Goal: Browse casually: Explore the website without a specific task or goal

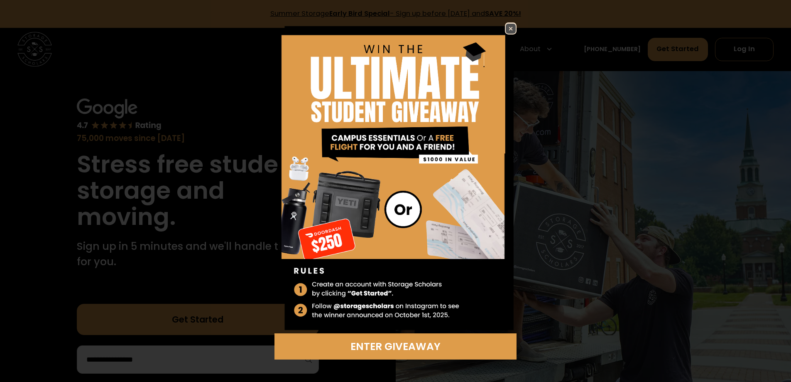
click at [509, 29] on img at bounding box center [511, 29] width 10 height 10
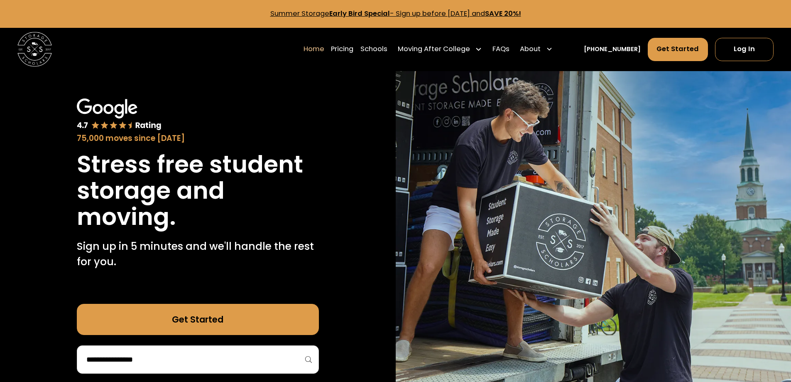
click at [343, 189] on div "75,000 moves since [DATE] Stress free student storage and moving. Sign up in 5 …" at bounding box center [198, 236] width 396 height 330
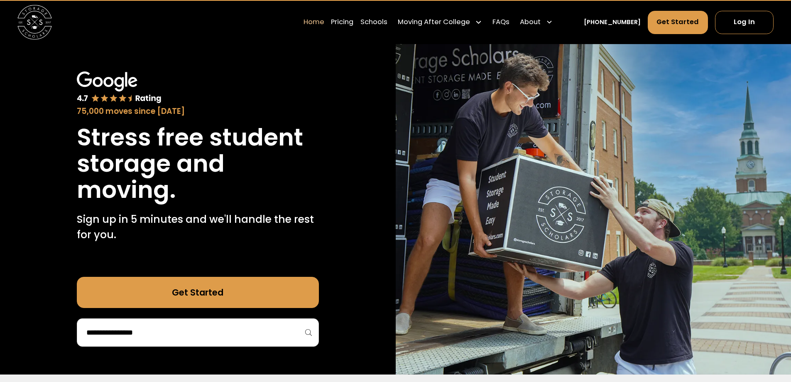
scroll to position [42, 0]
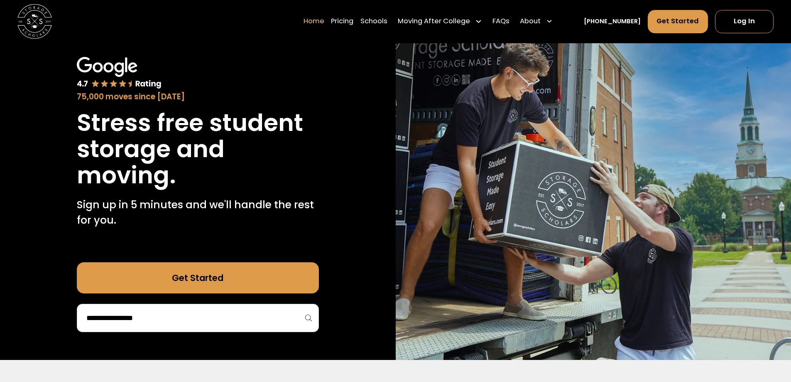
click at [246, 153] on h1 "Stress free student storage and moving." at bounding box center [198, 149] width 242 height 79
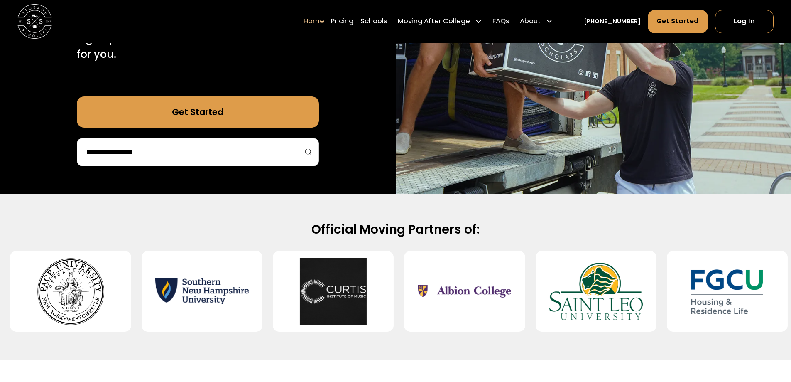
scroll to position [208, 0]
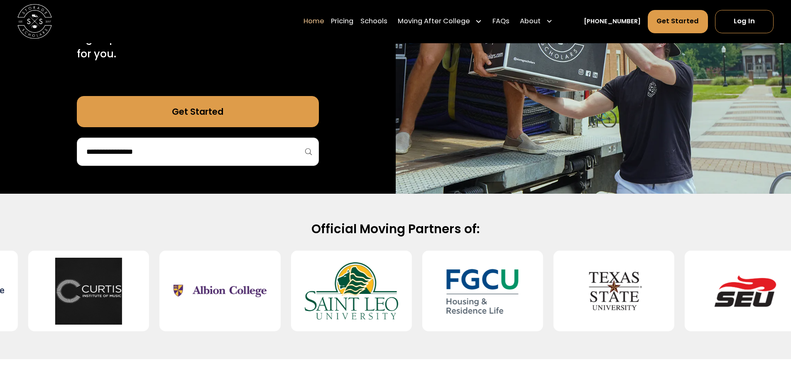
click at [340, 304] on img at bounding box center [351, 291] width 93 height 67
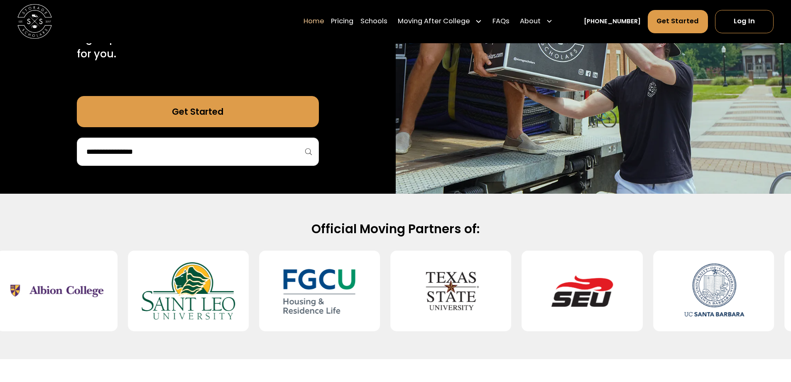
click at [340, 303] on img at bounding box center [319, 291] width 93 height 67
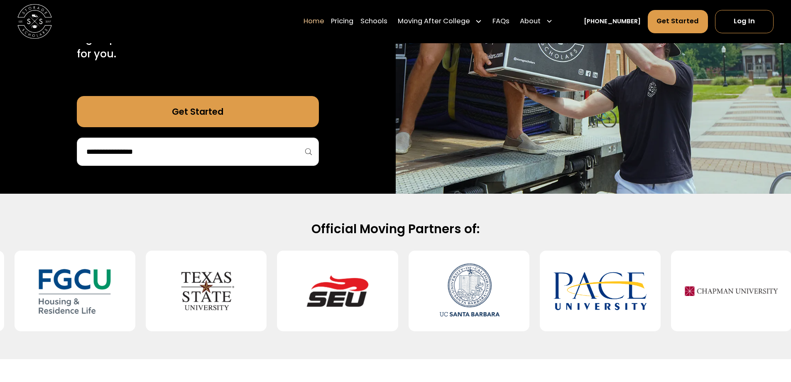
click at [340, 303] on img at bounding box center [337, 291] width 93 height 67
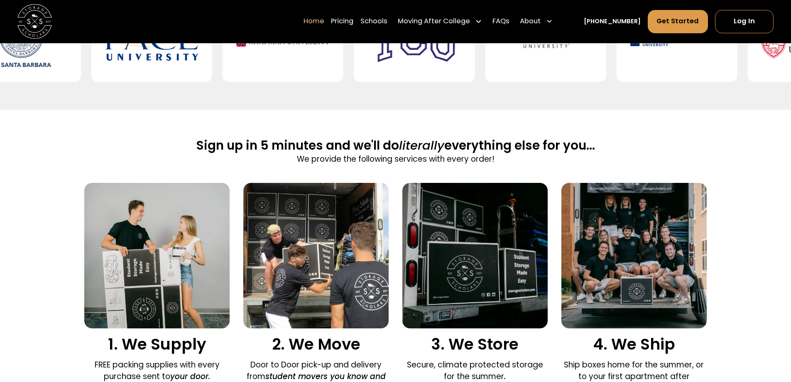
click at [351, 290] on img at bounding box center [315, 255] width 145 height 145
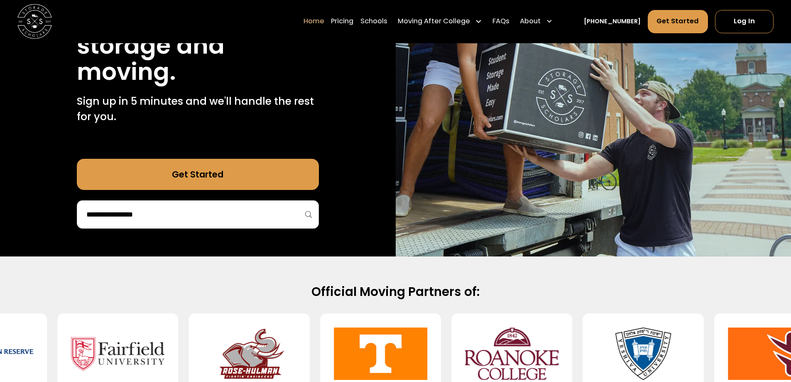
scroll to position [0, 0]
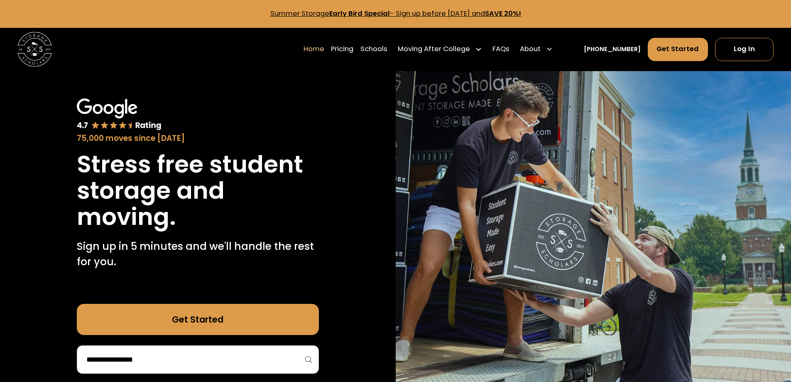
drag, startPoint x: 336, startPoint y: 194, endPoint x: 309, endPoint y: 193, distance: 26.2
click at [335, 194] on div "75,000 moves since 2017 Stress free student storage and moving. Sign up in 5 mi…" at bounding box center [198, 236] width 396 height 330
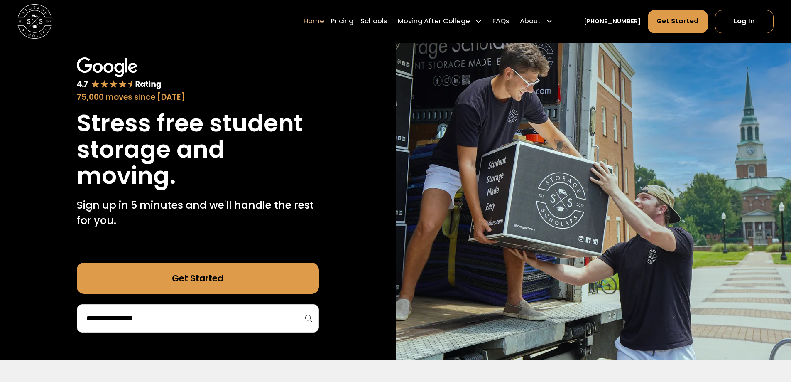
scroll to position [42, 0]
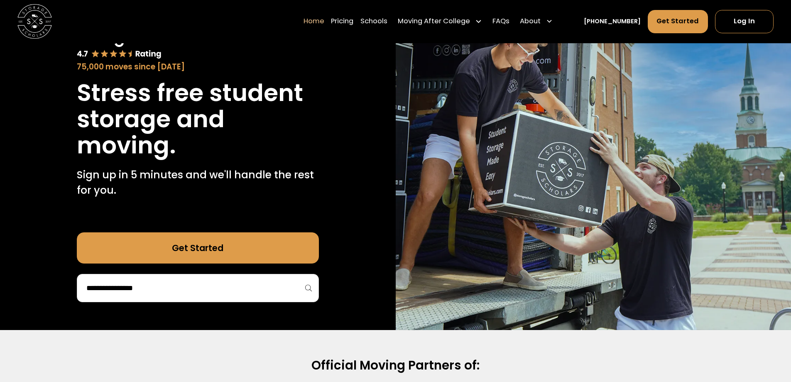
drag, startPoint x: 670, startPoint y: 118, endPoint x: 661, endPoint y: 132, distance: 16.6
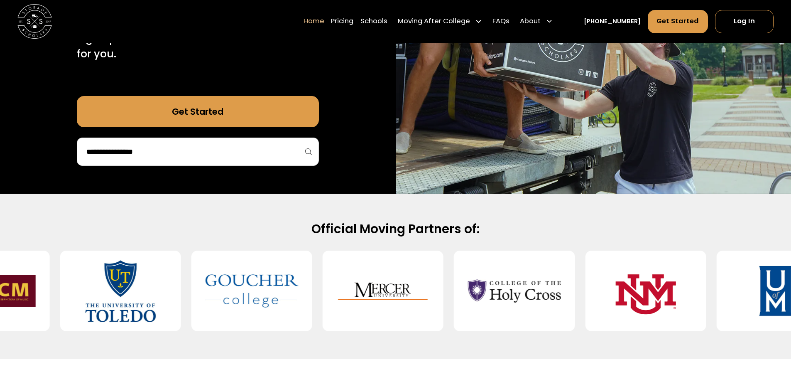
scroll to position [0, 0]
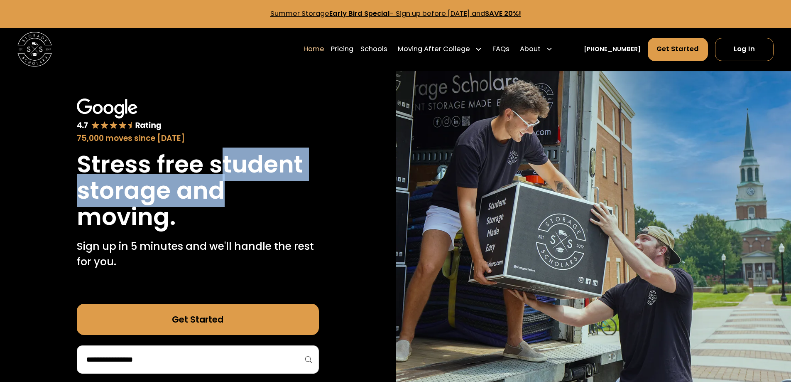
drag, startPoint x: 217, startPoint y: 168, endPoint x: 223, endPoint y: 184, distance: 17.2
click at [223, 184] on h1 "Stress free student storage and moving." at bounding box center [198, 190] width 242 height 79
click at [241, 182] on h1 "Stress free student storage and moving." at bounding box center [198, 190] width 242 height 79
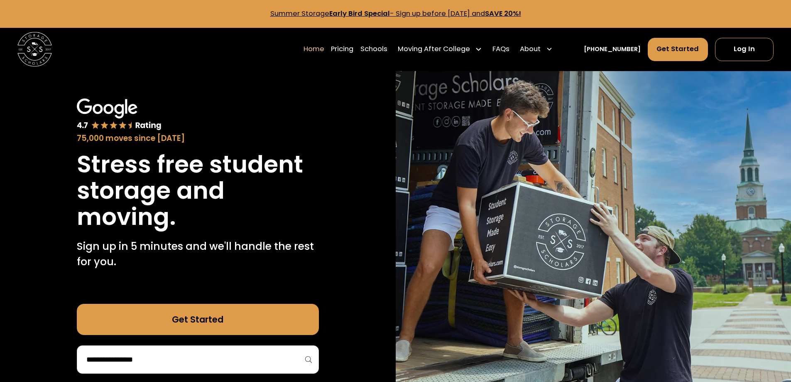
click at [263, 207] on h1 "Stress free student storage and moving." at bounding box center [198, 190] width 242 height 79
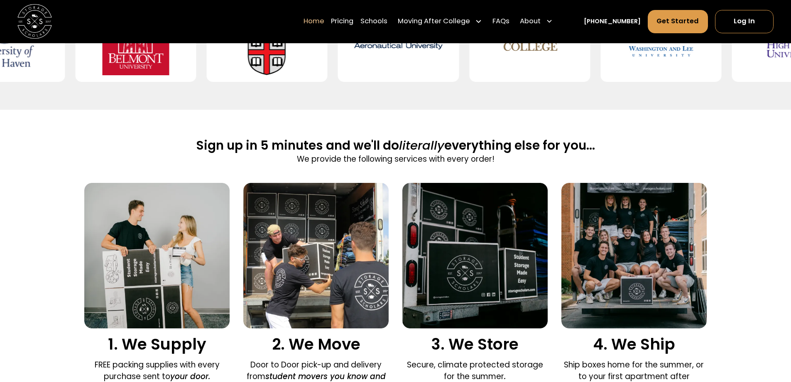
scroll to position [332, 0]
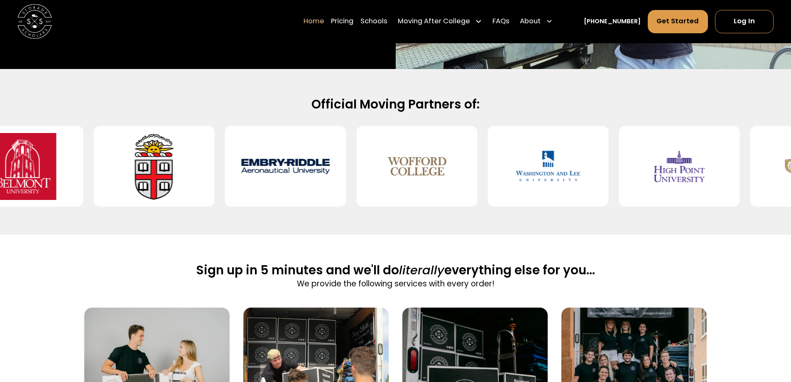
drag, startPoint x: 369, startPoint y: 169, endPoint x: 545, endPoint y: 180, distance: 176.9
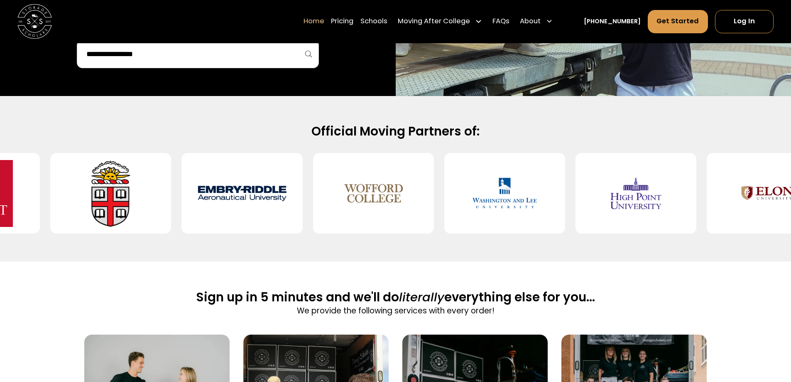
scroll to position [291, 0]
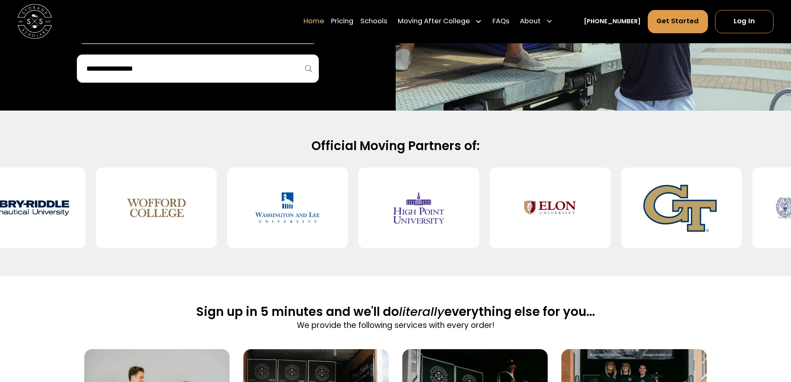
click at [672, 205] on img at bounding box center [681, 207] width 93 height 67
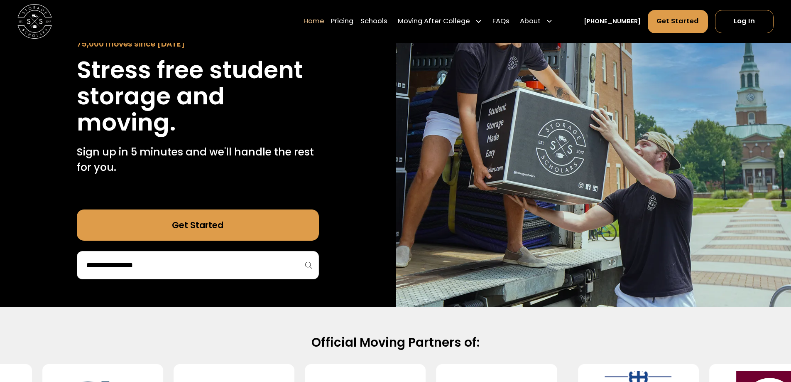
scroll to position [0, 0]
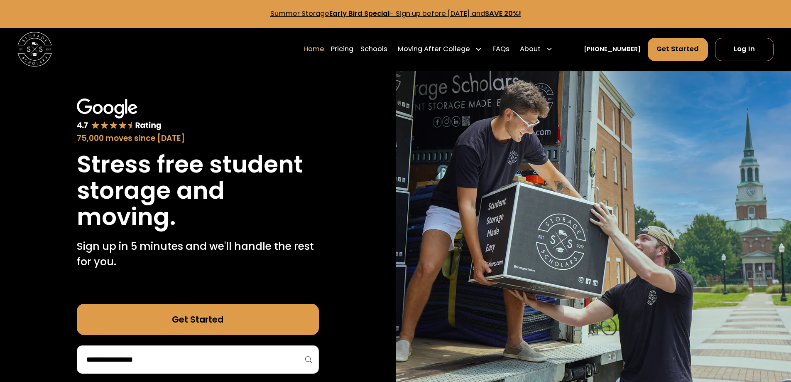
click at [209, 133] on div "75,000 moves since [DATE]" at bounding box center [198, 139] width 242 height 12
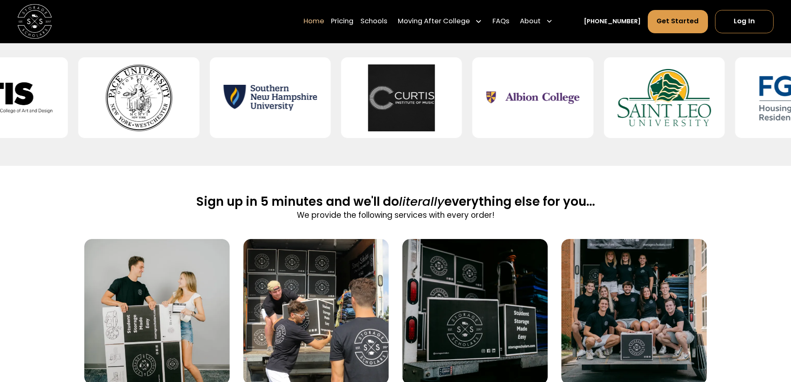
scroll to position [415, 0]
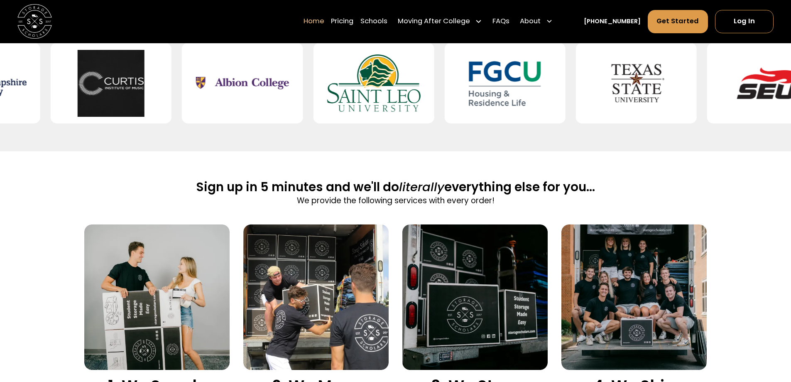
click at [305, 243] on img at bounding box center [315, 296] width 145 height 145
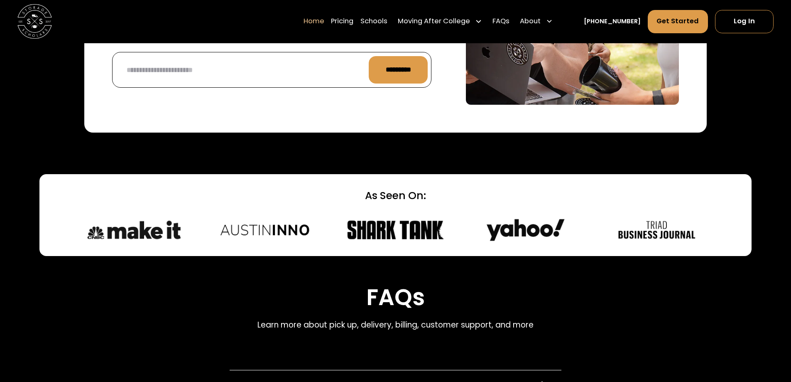
scroll to position [2243, 0]
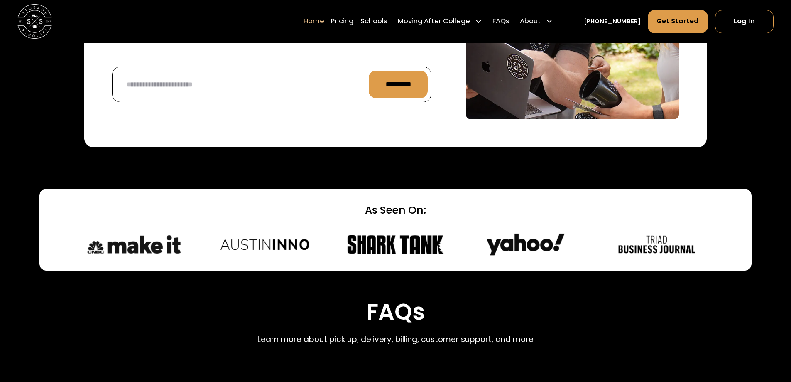
click at [384, 239] on img at bounding box center [396, 244] width 100 height 25
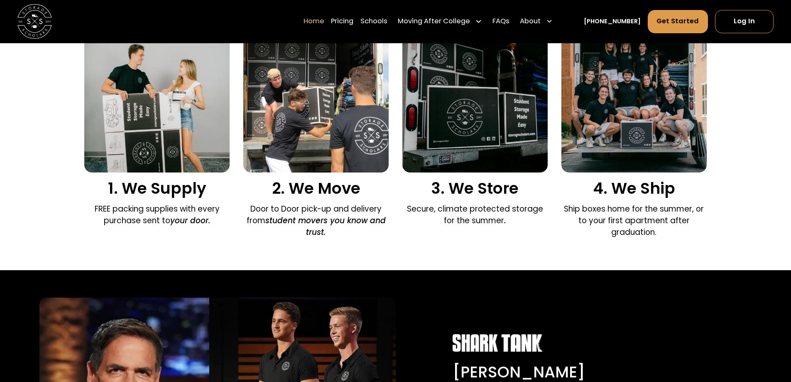
scroll to position [540, 0]
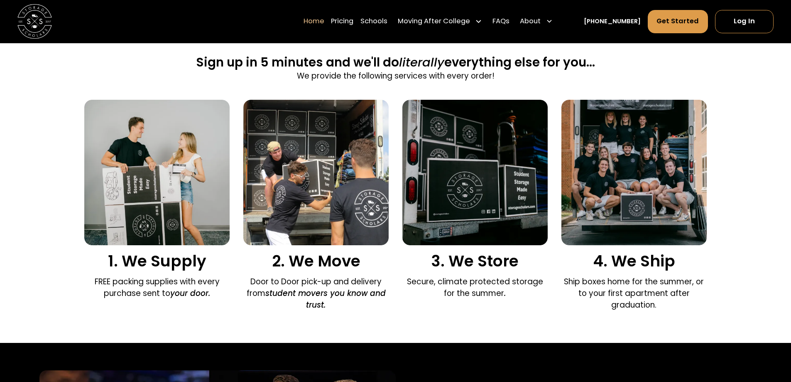
click at [175, 191] on img at bounding box center [156, 172] width 145 height 145
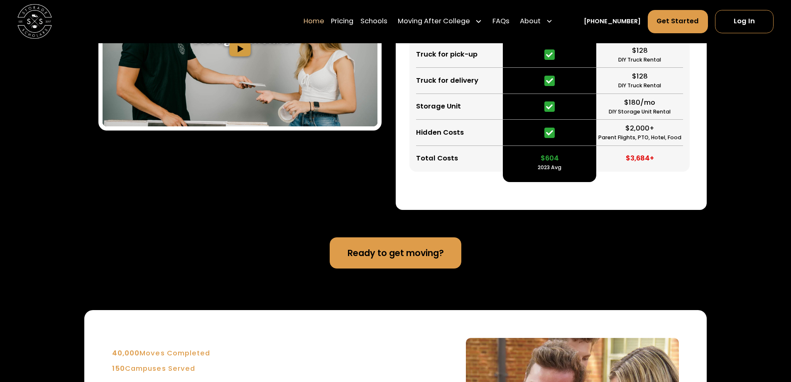
scroll to position [1745, 0]
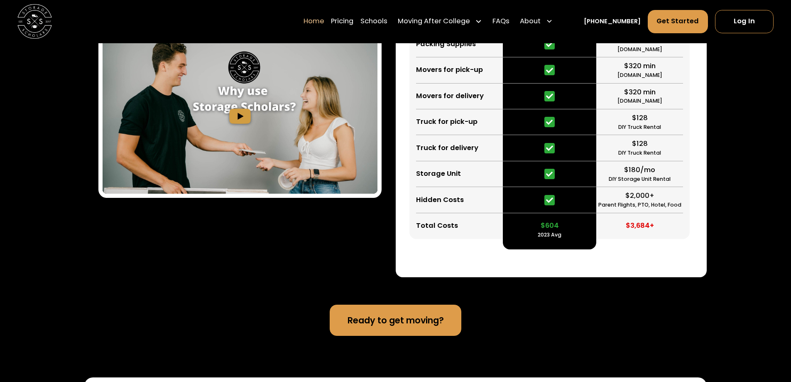
click at [519, 163] on div "$604 2023 Avg" at bounding box center [549, 135] width 93 height 207
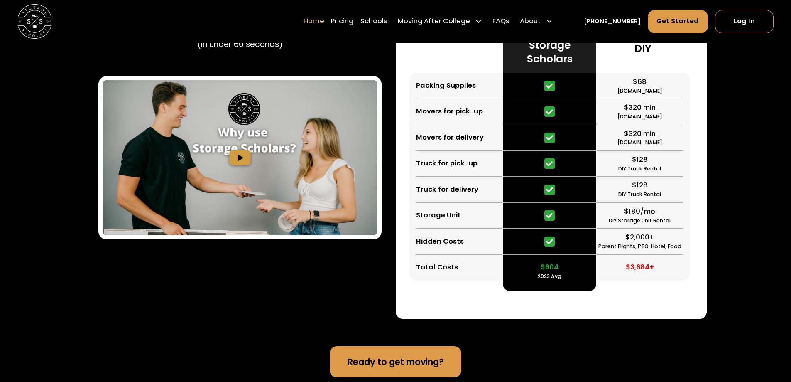
click at [557, 268] on div "$604" at bounding box center [550, 267] width 18 height 10
click at [60, 93] on div "Learn How Storage Scholars Works (In under 60 seconds) Storage Scholars vs DIY …" at bounding box center [395, 130] width 791 height 496
click at [83, 95] on div "Learn How Storage Scholars Works (In under 60 seconds) Storage Scholars vs DIY …" at bounding box center [395, 130] width 791 height 496
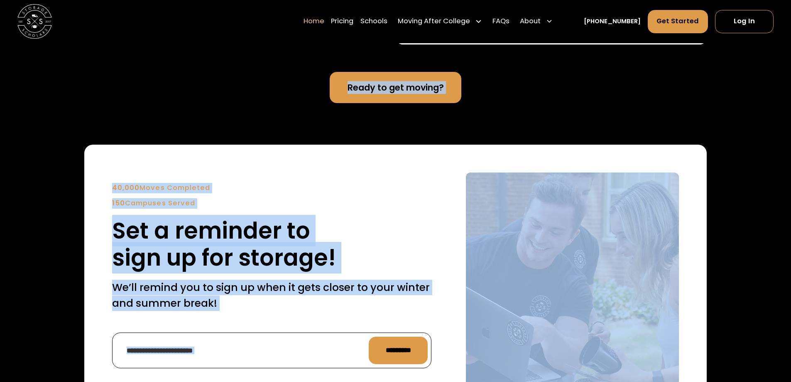
scroll to position [2072, 0]
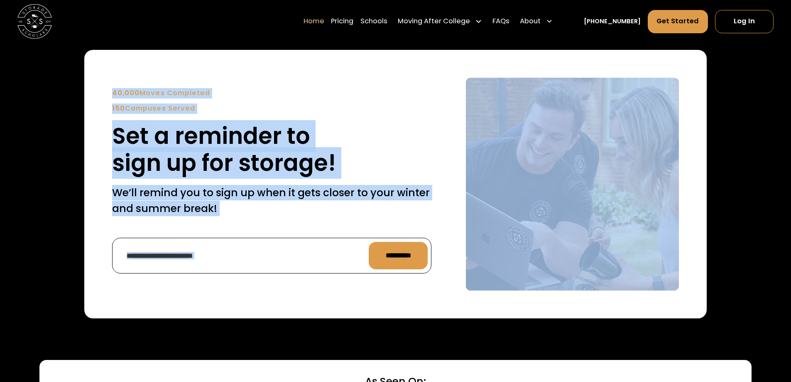
drag, startPoint x: 490, startPoint y: 117, endPoint x: 516, endPoint y: 105, distance: 29.0
click at [563, 144] on img at bounding box center [572, 184] width 213 height 213
click at [425, 123] on div "40,000 Moves Completed 150 Campuses Served Set a reminder to sign up for storag…" at bounding box center [271, 132] width 319 height 88
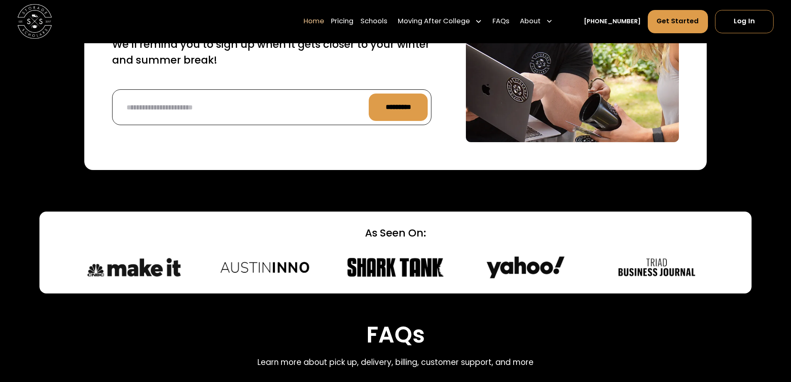
scroll to position [2363, 0]
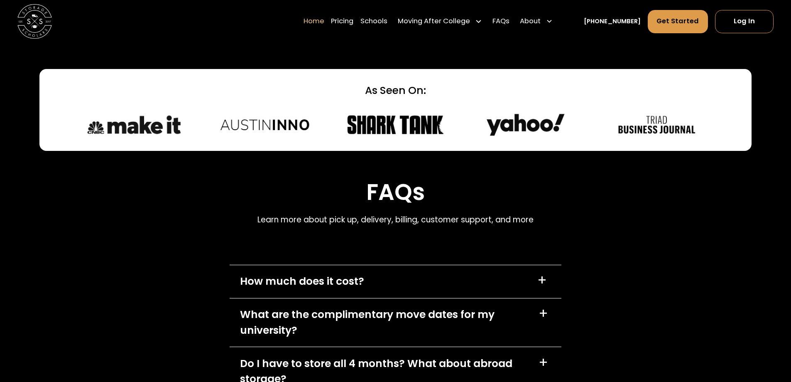
click at [412, 129] on img at bounding box center [396, 124] width 100 height 25
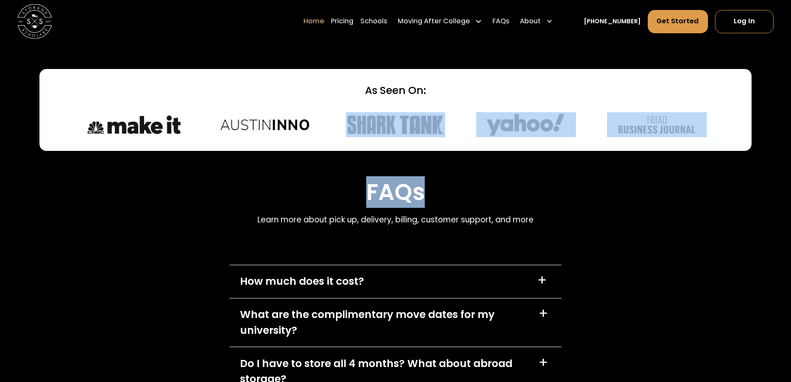
drag, startPoint x: 479, startPoint y: 131, endPoint x: 539, endPoint y: 159, distance: 65.8
click at [539, 159] on div "FAQs Learn more about pick up, delivery, billing, customer support, and more Ho…" at bounding box center [396, 370] width 332 height 439
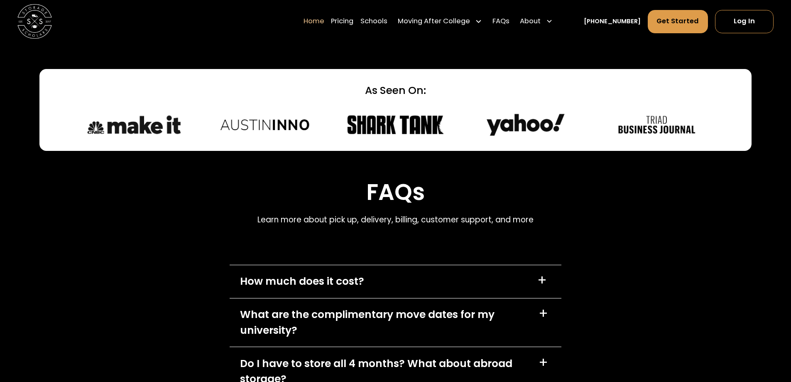
drag, startPoint x: 477, startPoint y: 83, endPoint x: 464, endPoint y: 91, distance: 14.7
click at [464, 92] on div "As Seen On:" at bounding box center [395, 110] width 622 height 82
click at [458, 83] on div "As Seen On:" at bounding box center [395, 110] width 622 height 82
click at [418, 129] on div "As Seen On:" at bounding box center [395, 110] width 622 height 82
click at [425, 108] on div "As Seen On:" at bounding box center [395, 110] width 622 height 82
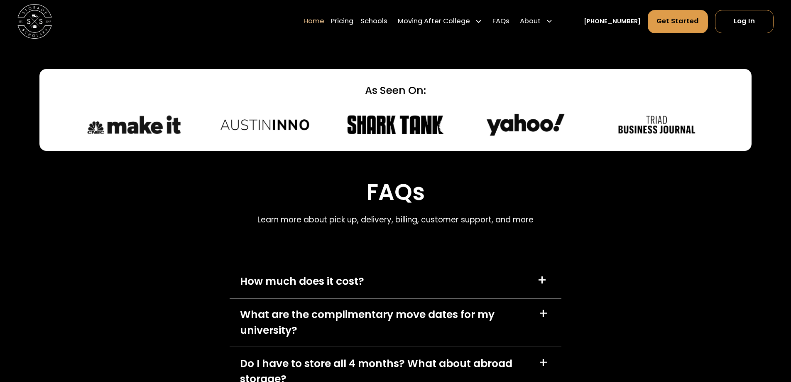
click at [425, 108] on div "As Seen On:" at bounding box center [395, 110] width 622 height 82
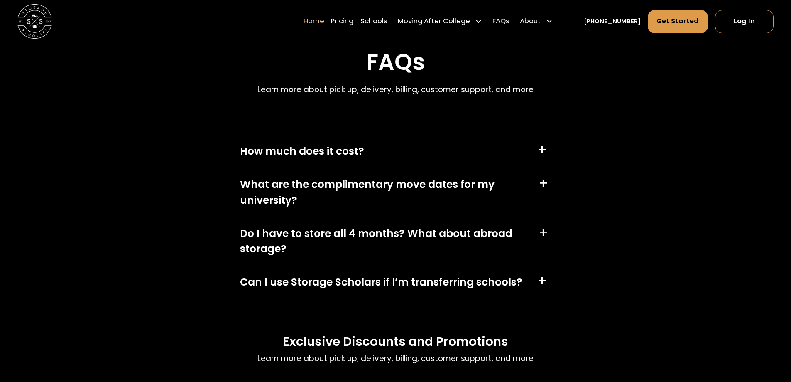
scroll to position [2487, 0]
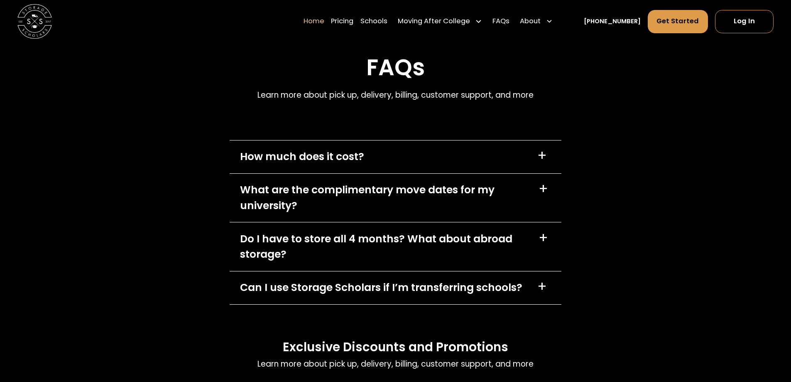
drag, startPoint x: 272, startPoint y: 115, endPoint x: 275, endPoint y: 110, distance: 4.6
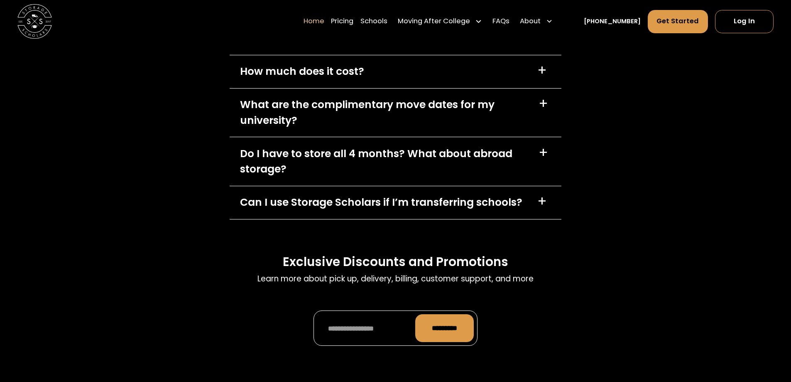
drag, startPoint x: 267, startPoint y: 114, endPoint x: 265, endPoint y: 81, distance: 32.9
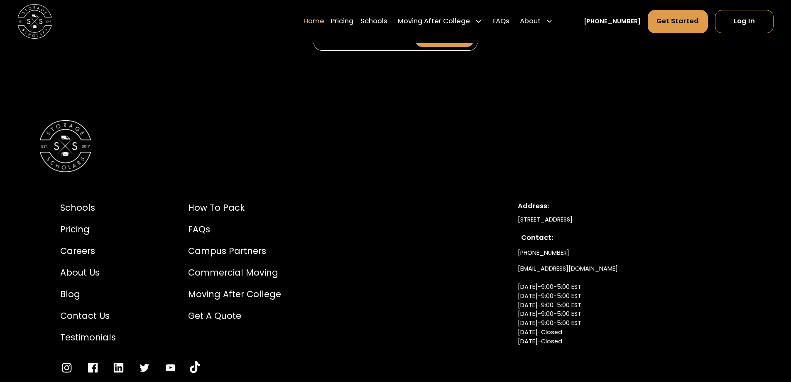
scroll to position [2961, 0]
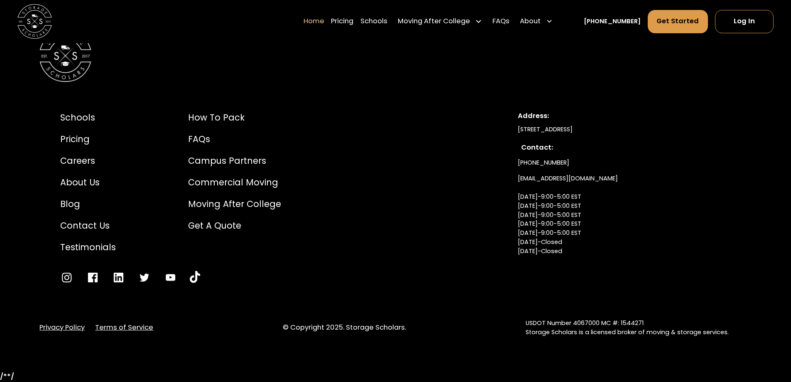
drag, startPoint x: 187, startPoint y: 71, endPoint x: 246, endPoint y: 152, distance: 100.2
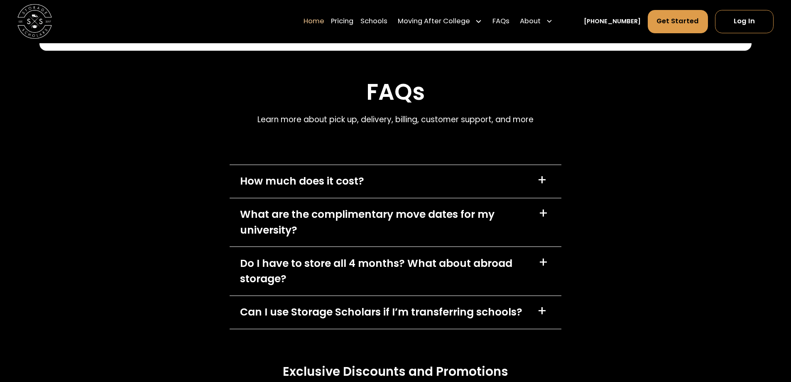
scroll to position [2462, 0]
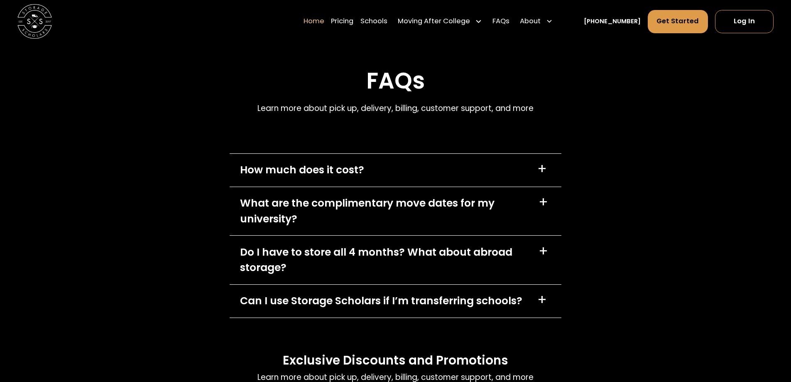
drag, startPoint x: 174, startPoint y: 58, endPoint x: 176, endPoint y: 73, distance: 14.6
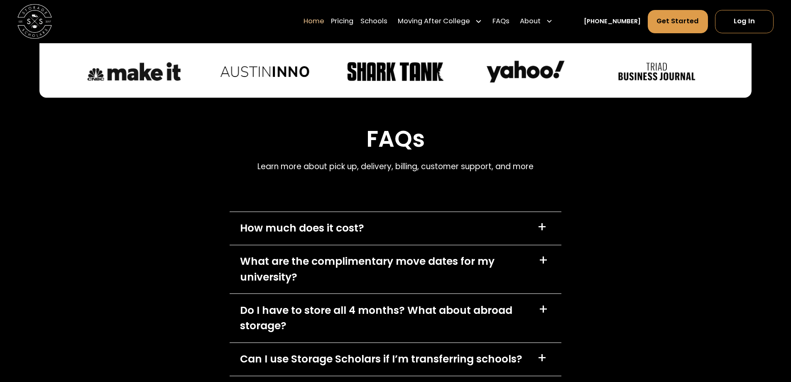
drag, startPoint x: 177, startPoint y: 70, endPoint x: 197, endPoint y: 84, distance: 25.4
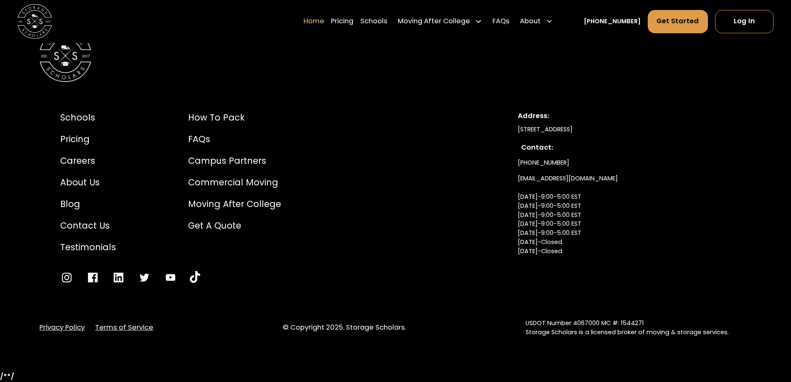
drag, startPoint x: 157, startPoint y: 12, endPoint x: 182, endPoint y: 83, distance: 74.9
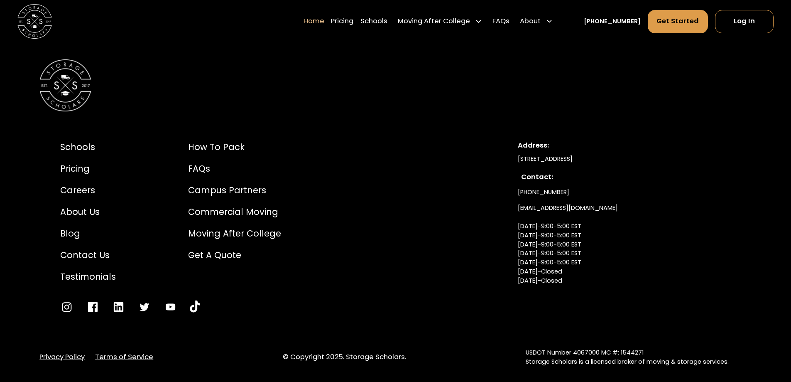
drag, startPoint x: 186, startPoint y: 52, endPoint x: 186, endPoint y: 36, distance: 15.4
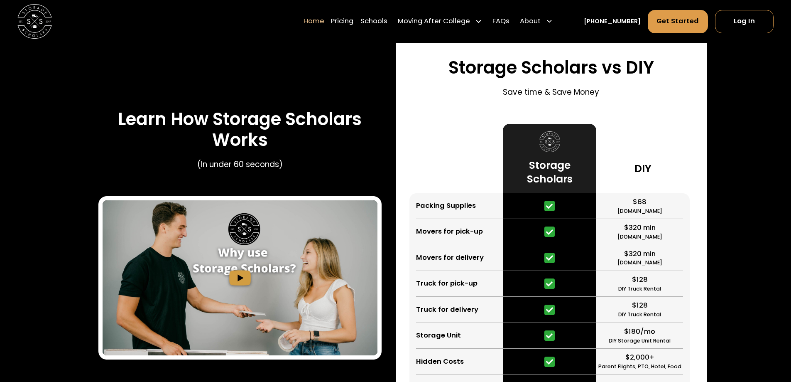
scroll to position [1423, 0]
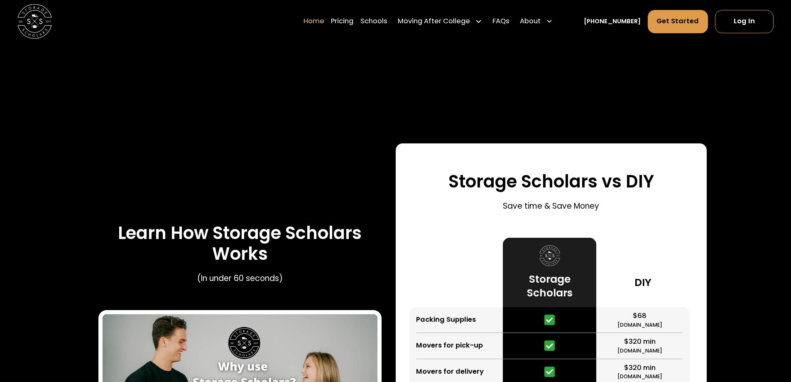
drag, startPoint x: 171, startPoint y: 60, endPoint x: 259, endPoint y: -4, distance: 109.2
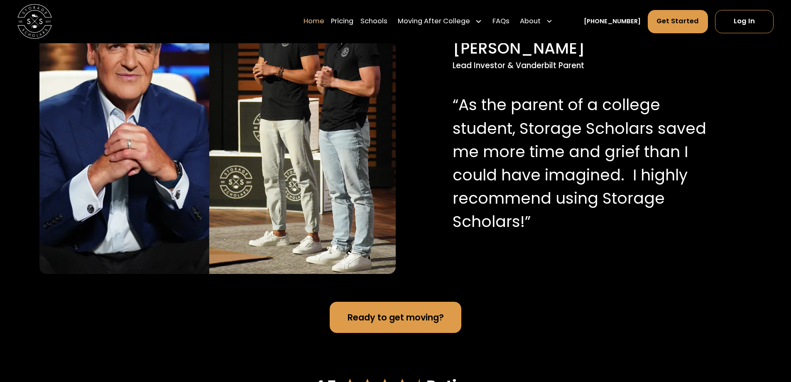
drag, startPoint x: 273, startPoint y: 137, endPoint x: 228, endPoint y: 0, distance: 144.4
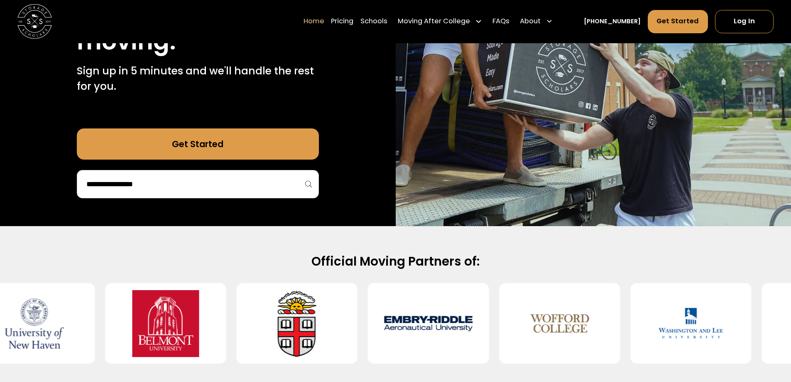
drag, startPoint x: 278, startPoint y: 80, endPoint x: 253, endPoint y: 62, distance: 31.0
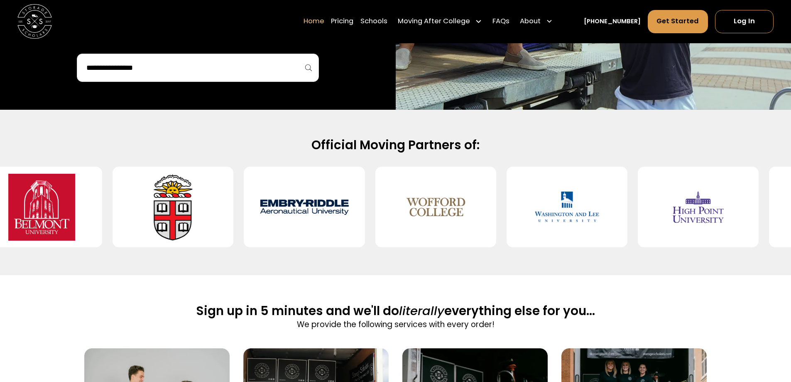
scroll to position [329, 0]
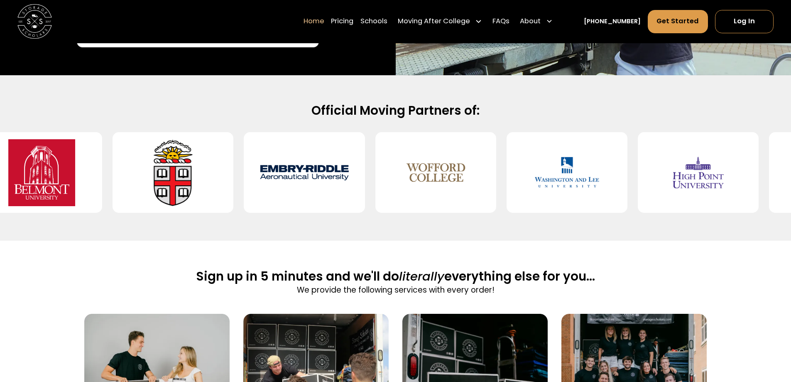
drag, startPoint x: 387, startPoint y: 304, endPoint x: 339, endPoint y: 252, distance: 70.8
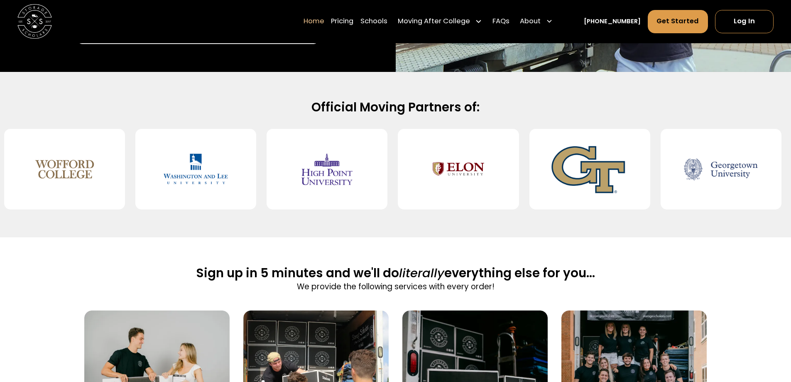
click at [217, 155] on img at bounding box center [195, 169] width 93 height 67
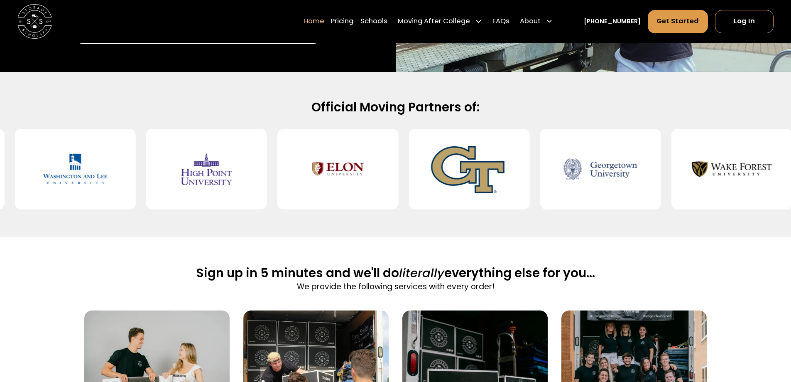
click at [81, 99] on div "Official Moving Partners of:" at bounding box center [395, 154] width 791 height 165
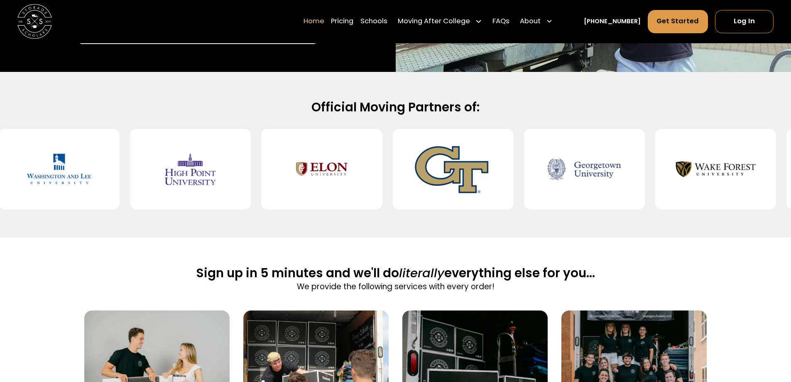
drag, startPoint x: 81, startPoint y: 98, endPoint x: 81, endPoint y: 110, distance: 11.2
click at [81, 110] on div "Official Moving Partners of:" at bounding box center [395, 154] width 791 height 165
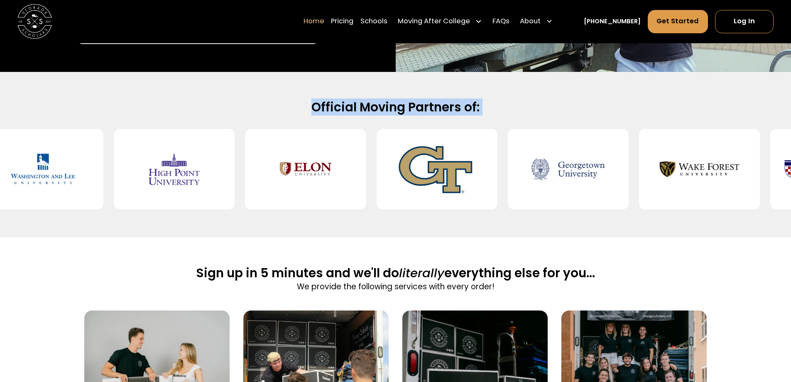
drag, startPoint x: 78, startPoint y: 115, endPoint x: 75, endPoint y: 120, distance: 6.1
click at [75, 121] on div "Official Moving Partners of:" at bounding box center [395, 154] width 791 height 110
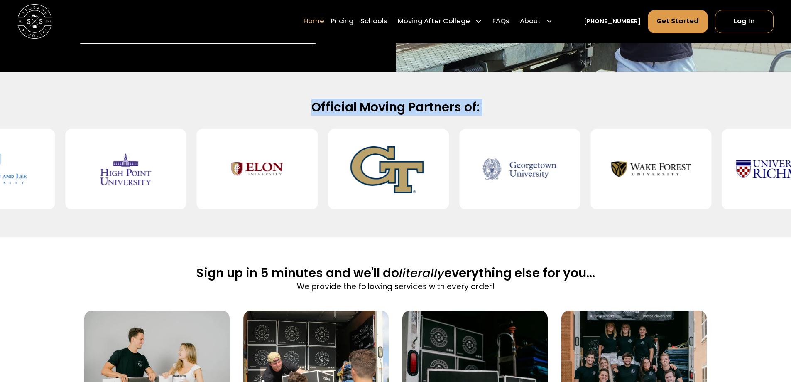
click at [84, 111] on div "Official Moving Partners of:" at bounding box center [395, 107] width 712 height 16
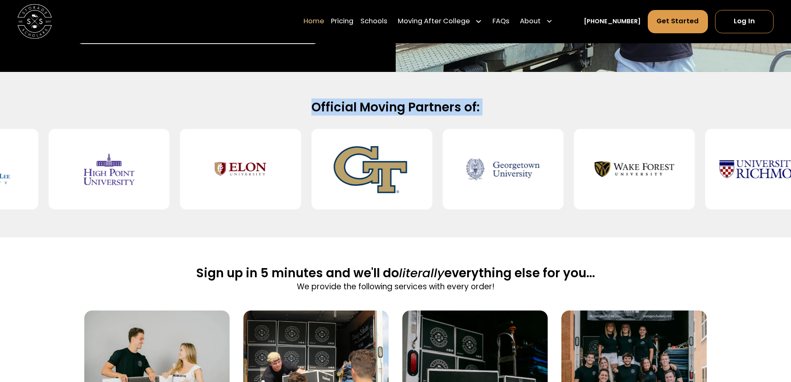
click at [90, 106] on div "Official Moving Partners of:" at bounding box center [395, 107] width 712 height 16
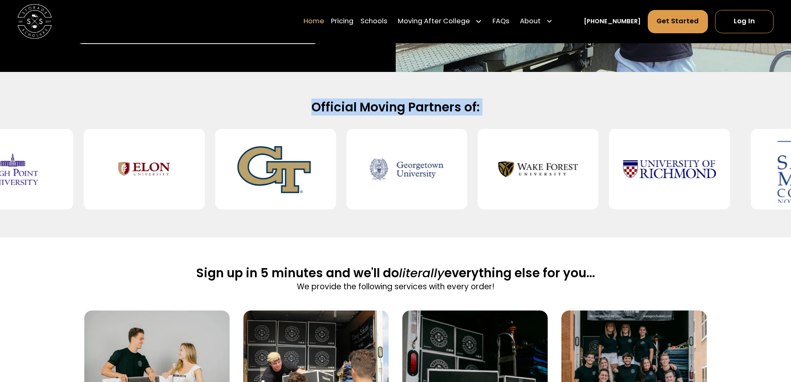
click at [486, 107] on h2 "Official Moving Partners of:" at bounding box center [395, 107] width 553 height 16
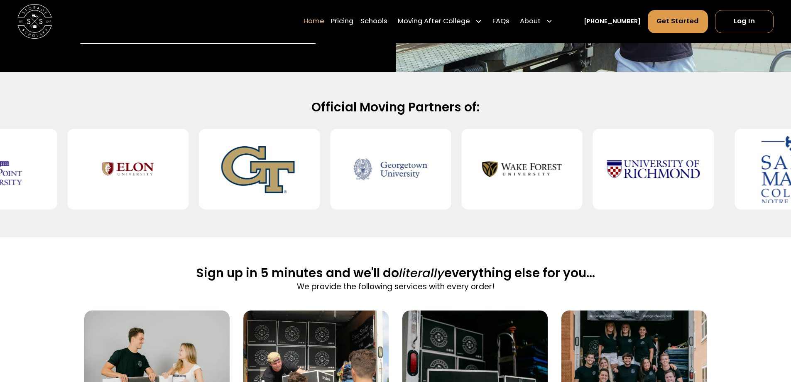
click at [486, 104] on h2 "Official Moving Partners of:" at bounding box center [395, 107] width 553 height 16
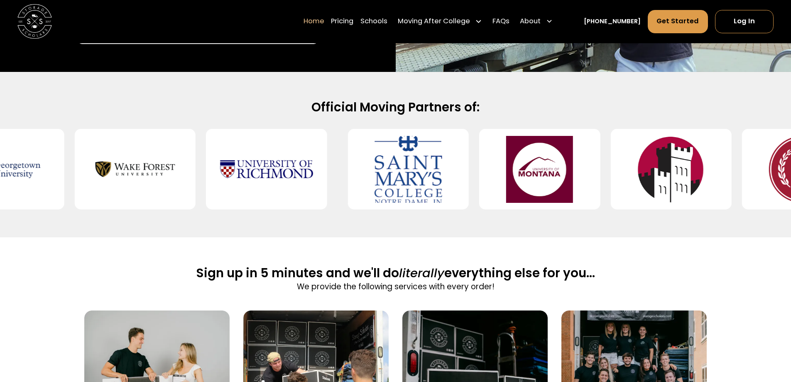
drag, startPoint x: 419, startPoint y: 124, endPoint x: 491, endPoint y: 108, distance: 74.5
click at [491, 108] on h2 "Official Moving Partners of:" at bounding box center [395, 107] width 553 height 16
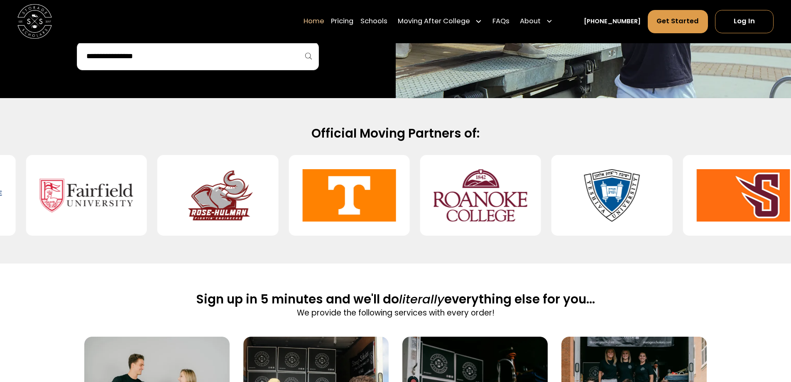
scroll to position [291, 0]
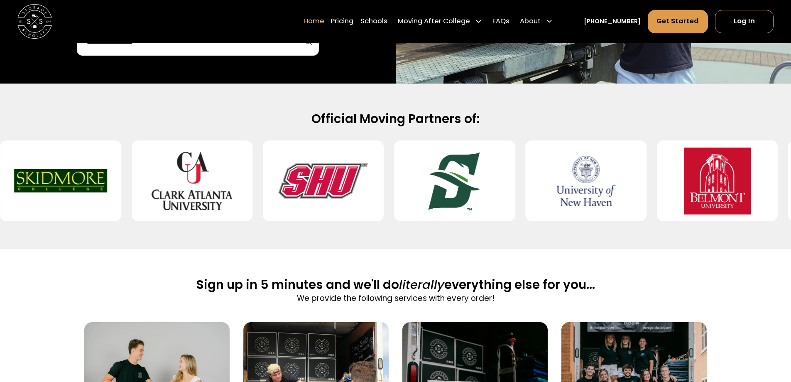
scroll to position [332, 0]
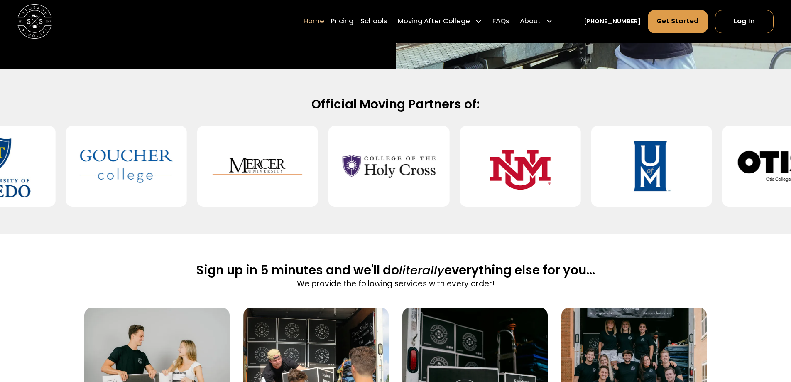
drag, startPoint x: 454, startPoint y: 172, endPoint x: 488, endPoint y: 175, distance: 34.2
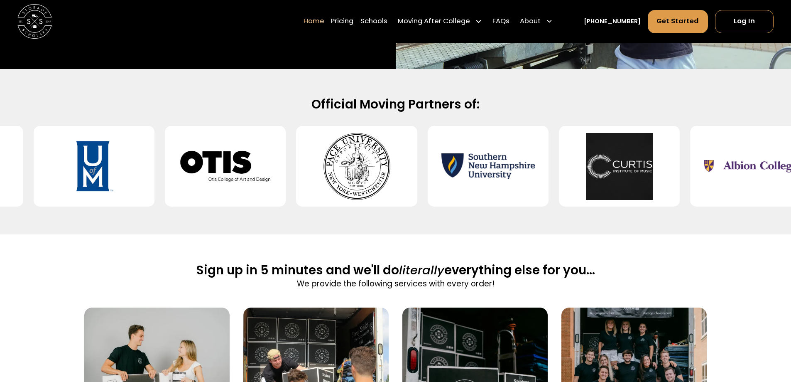
drag, startPoint x: 501, startPoint y: 177, endPoint x: 657, endPoint y: 168, distance: 156.4
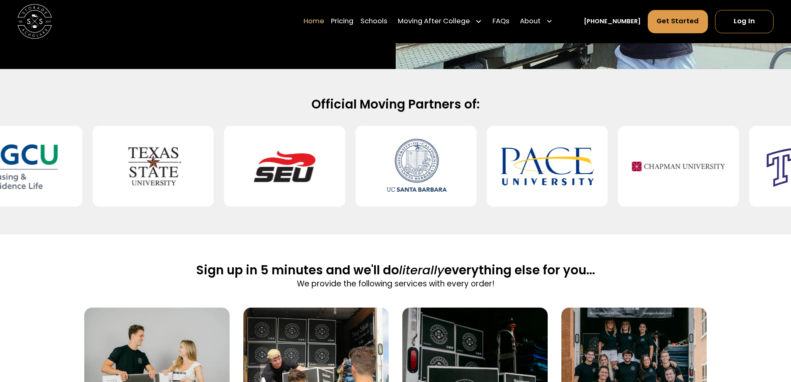
click at [662, 167] on img at bounding box center [678, 166] width 93 height 67
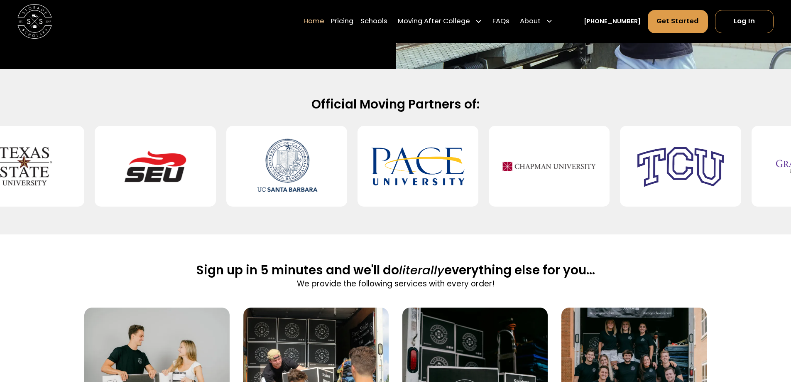
click at [662, 167] on img at bounding box center [680, 166] width 93 height 67
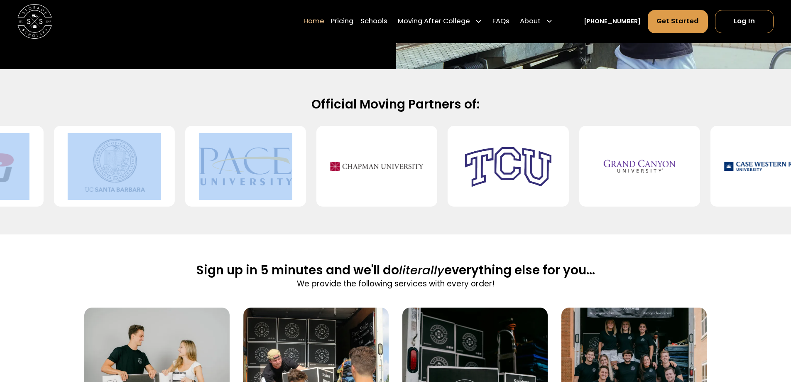
drag, startPoint x: 615, startPoint y: 220, endPoint x: 260, endPoint y: 206, distance: 355.0
click at [186, 204] on div "Official Moving Partners of:" at bounding box center [395, 151] width 791 height 165
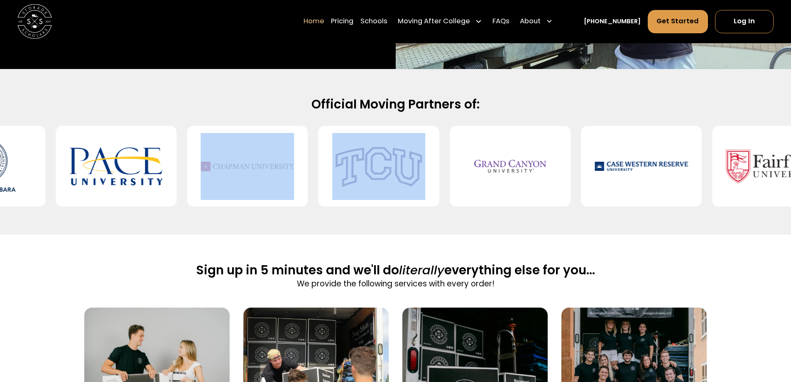
drag, startPoint x: 395, startPoint y: 204, endPoint x: 183, endPoint y: 156, distance: 217.2
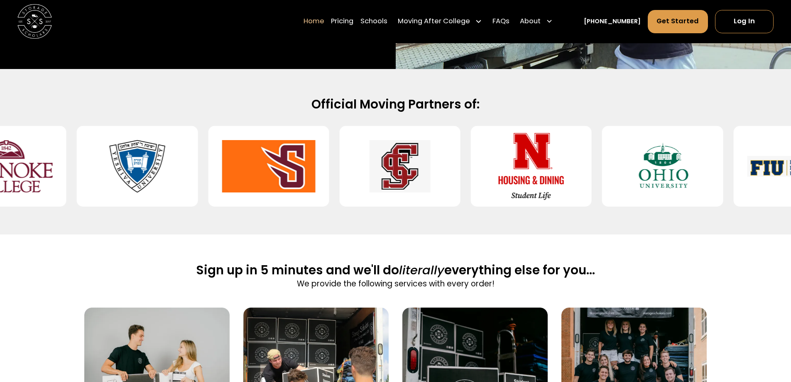
drag, startPoint x: 496, startPoint y: 215, endPoint x: 21, endPoint y: 212, distance: 475.2
click at [21, 212] on div "Official Moving Partners of:" at bounding box center [395, 151] width 791 height 165
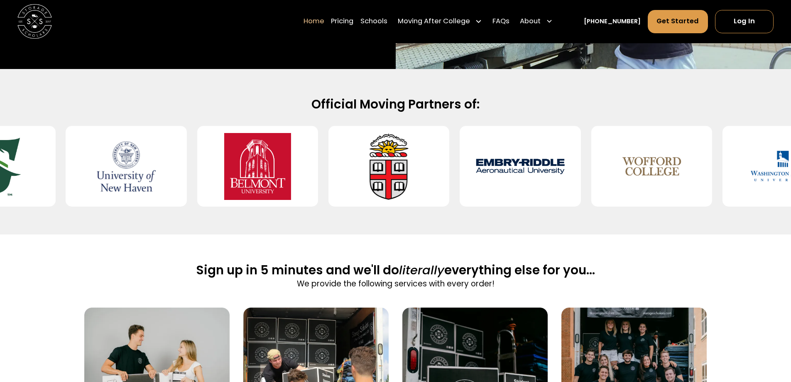
drag, startPoint x: 102, startPoint y: 208, endPoint x: 663, endPoint y: 236, distance: 561.5
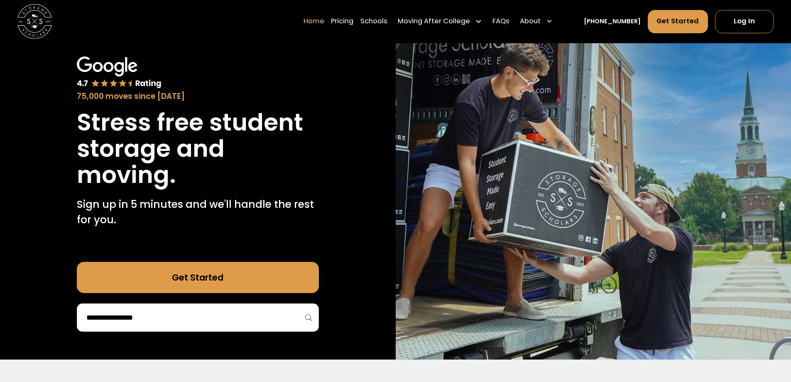
scroll to position [0, 0]
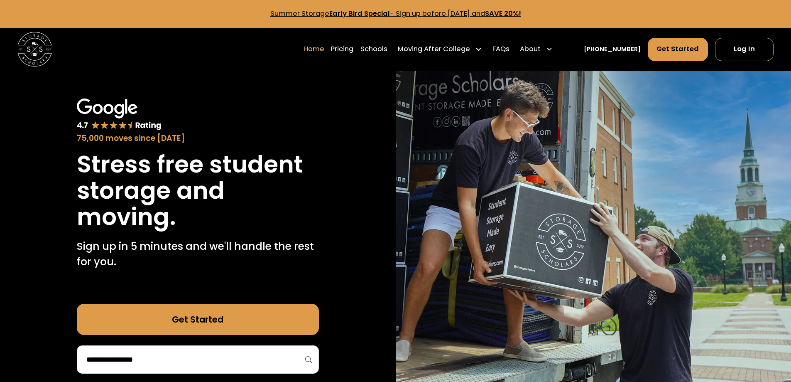
drag, startPoint x: 61, startPoint y: 53, endPoint x: 44, endPoint y: 54, distance: 17.1
drag, startPoint x: 43, startPoint y: 54, endPoint x: 211, endPoint y: 64, distance: 167.7
click at [217, 64] on div "Home Pricing Schools Moving After College Commercial Moving Post Grad Moving Ge…" at bounding box center [395, 49] width 757 height 43
drag, startPoint x: 214, startPoint y: 59, endPoint x: 189, endPoint y: 56, distance: 26.0
click at [189, 57] on div "Home Pricing Schools Moving After College Commercial Moving Post Grad Moving Ge…" at bounding box center [395, 49] width 757 height 43
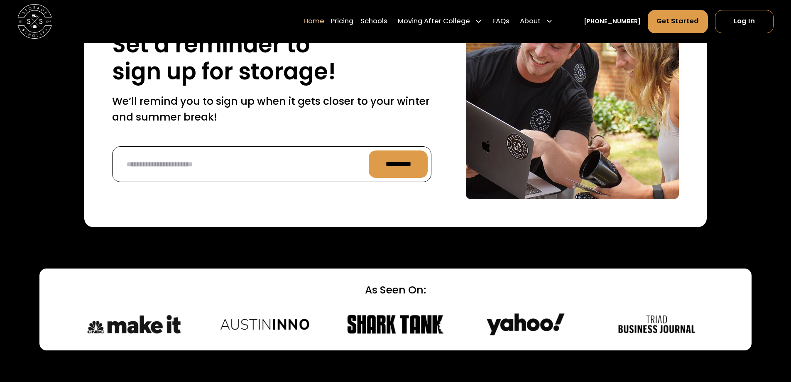
scroll to position [2213, 0]
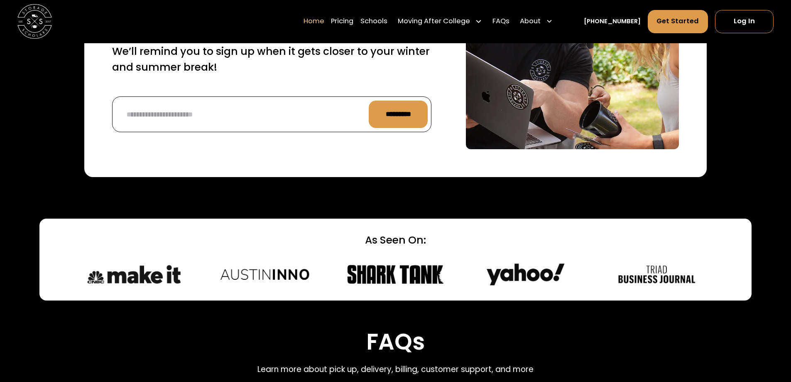
drag, startPoint x: 426, startPoint y: 272, endPoint x: 429, endPoint y: 265, distance: 8.0
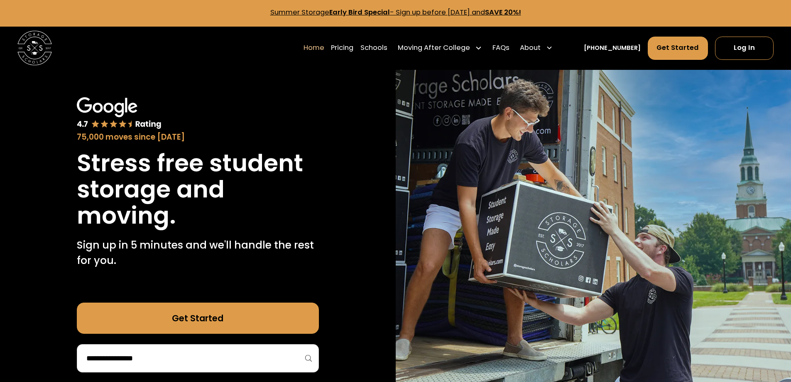
scroll to position [0, 0]
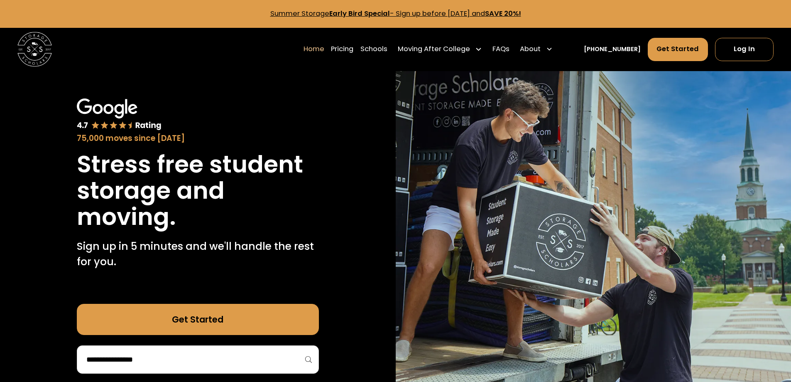
drag, startPoint x: 272, startPoint y: 376, endPoint x: 270, endPoint y: 380, distance: 4.5
click at [271, 378] on div "75,000 moves since 2017 Stress free student storage and moving. Sign up in 5 mi…" at bounding box center [198, 236] width 396 height 330
drag, startPoint x: 567, startPoint y: 227, endPoint x: 523, endPoint y: 232, distance: 44.4
click at [523, 232] on img at bounding box center [594, 236] width 396 height 330
click at [388, 197] on div "75,000 moves since 2017 Stress free student storage and moving. Sign up in 5 mi…" at bounding box center [198, 236] width 396 height 330
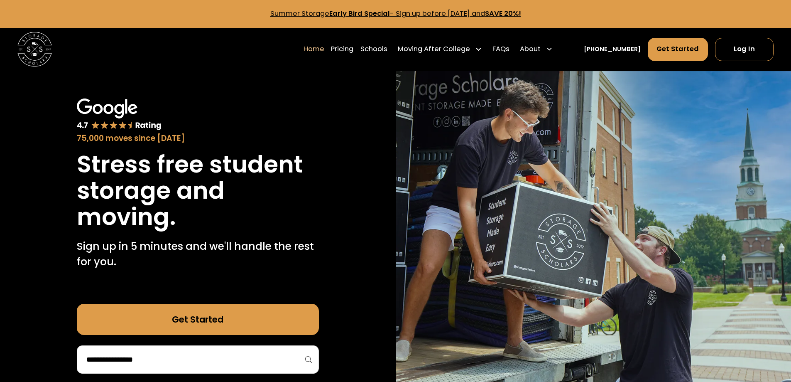
click at [439, 144] on img at bounding box center [594, 236] width 396 height 330
click at [380, 134] on div "75,000 moves since 2017 Stress free student storage and moving. Sign up in 5 mi…" at bounding box center [198, 236] width 396 height 330
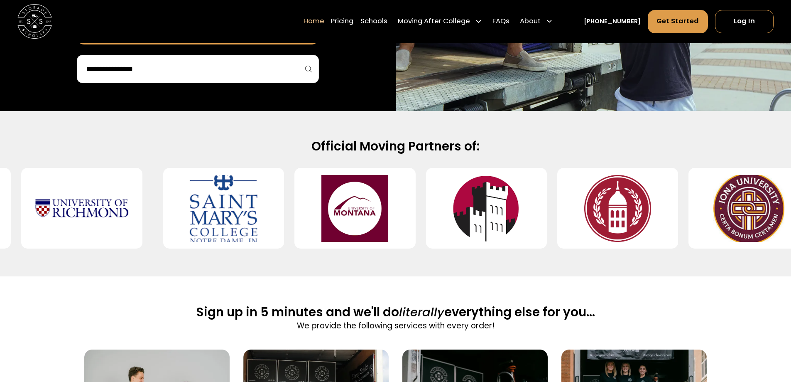
scroll to position [291, 0]
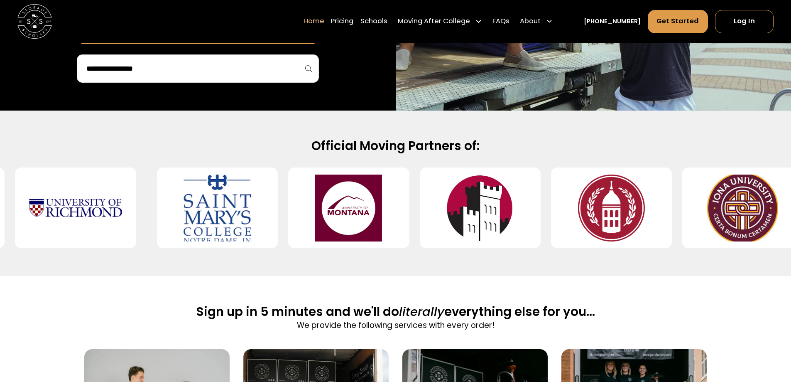
click at [343, 228] on img at bounding box center [348, 207] width 93 height 67
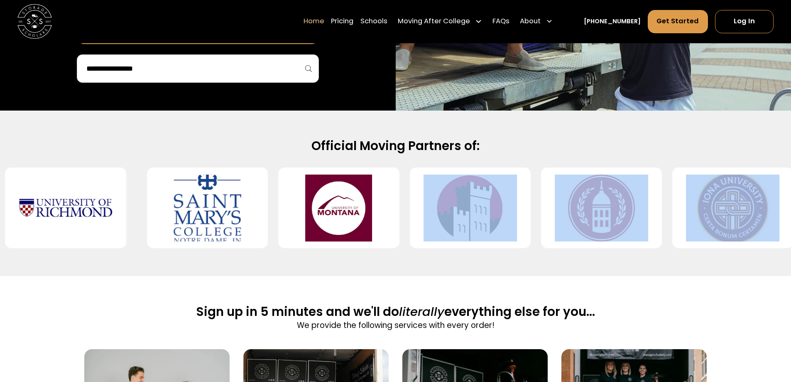
drag, startPoint x: 487, startPoint y: 223, endPoint x: 5, endPoint y: 286, distance: 486.7
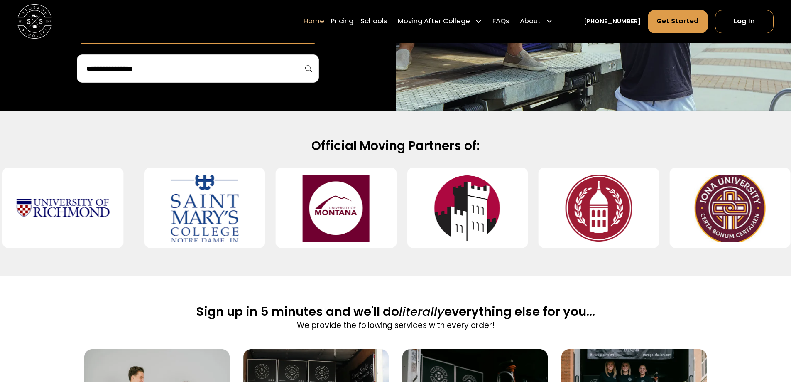
drag, startPoint x: 299, startPoint y: 272, endPoint x: 285, endPoint y: 274, distance: 13.4
click at [290, 273] on div "Official Moving Partners of:" at bounding box center [395, 192] width 791 height 165
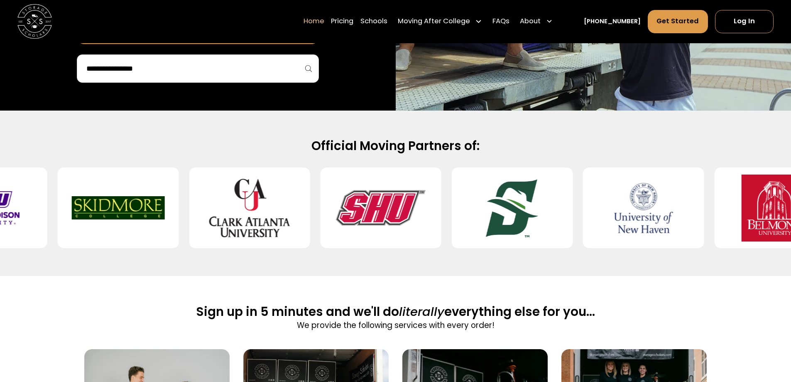
click at [42, 28] on img at bounding box center [34, 21] width 34 height 34
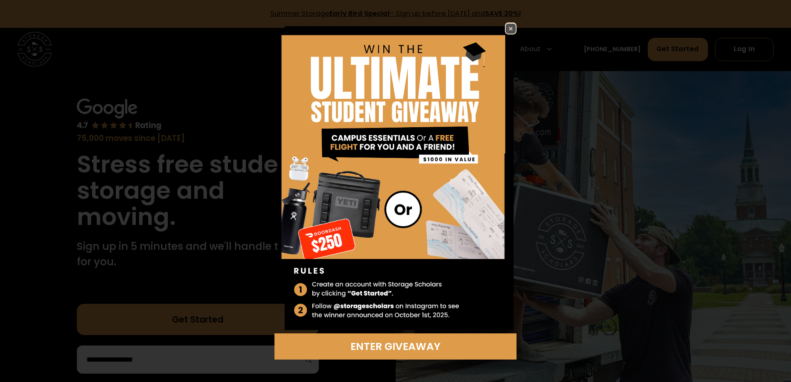
click at [508, 21] on div "Enter Giveaway" at bounding box center [395, 191] width 791 height 382
click at [510, 25] on img at bounding box center [511, 29] width 10 height 10
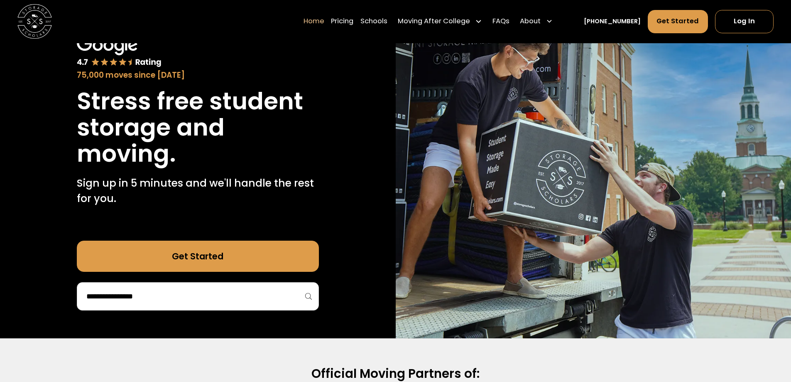
scroll to position [83, 0]
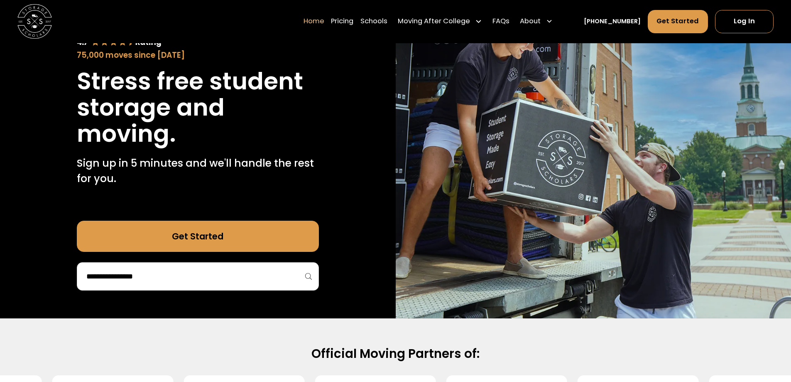
click at [542, 107] on img at bounding box center [594, 153] width 396 height 330
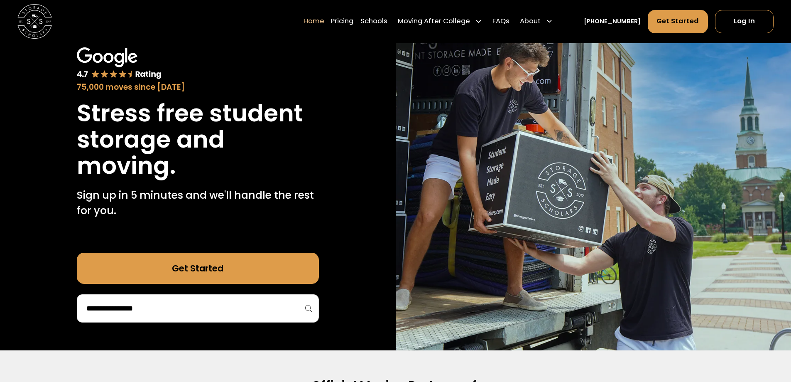
scroll to position [0, 0]
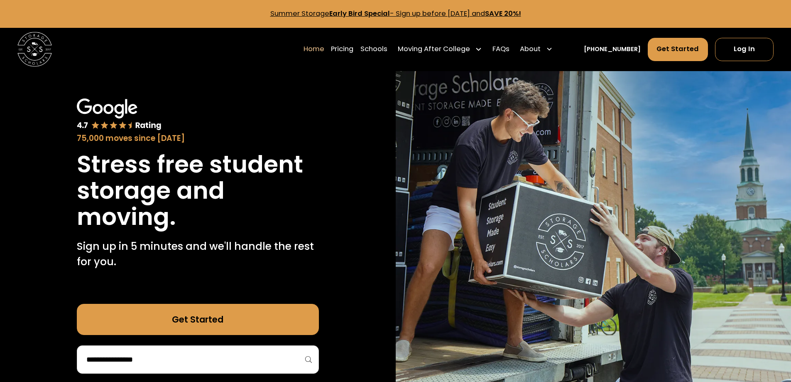
click at [400, 129] on img at bounding box center [594, 236] width 396 height 330
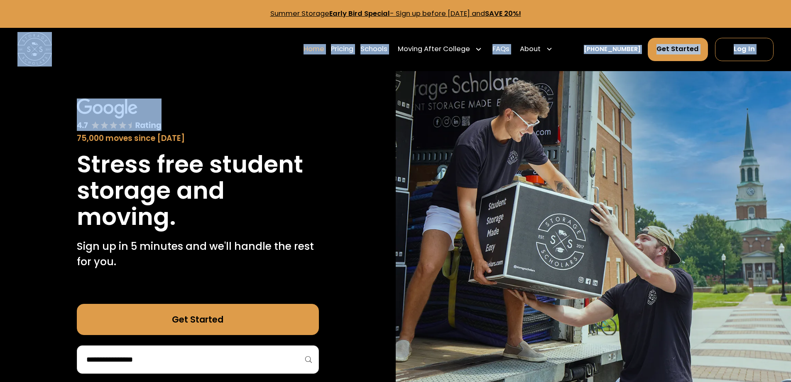
drag, startPoint x: 44, startPoint y: 72, endPoint x: 3, endPoint y: 63, distance: 42.1
click at [40, 54] on img "home" at bounding box center [34, 49] width 34 height 34
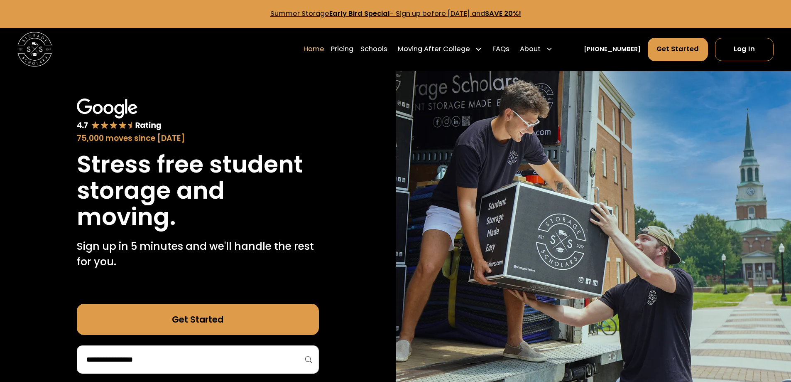
drag, startPoint x: 63, startPoint y: 54, endPoint x: 10, endPoint y: 62, distance: 53.4
click at [10, 62] on div "Home Pricing Schools Moving After College Commercial Moving Post Grad Moving Ge…" at bounding box center [395, 49] width 791 height 43
drag, startPoint x: 30, startPoint y: 55, endPoint x: 148, endPoint y: 57, distance: 117.6
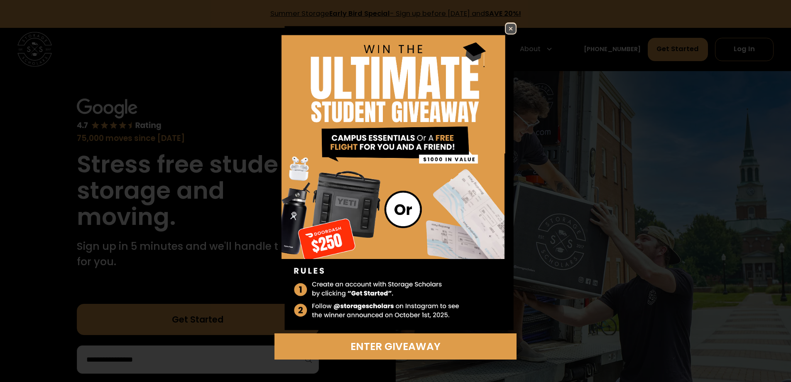
drag, startPoint x: 148, startPoint y: 57, endPoint x: 506, endPoint y: 23, distance: 359.7
click at [506, 24] on img at bounding box center [511, 29] width 10 height 10
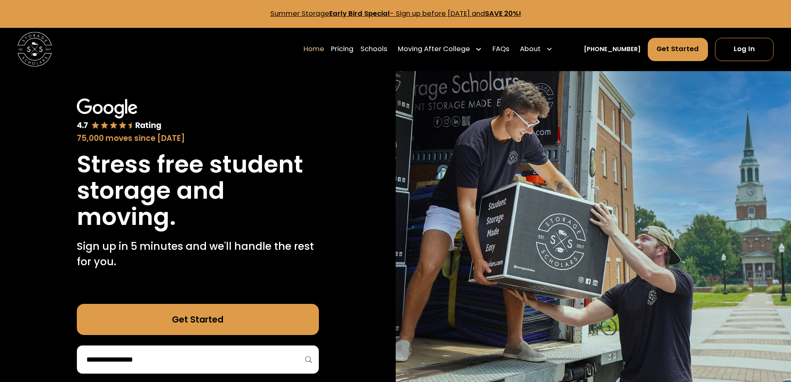
drag, startPoint x: 57, startPoint y: 69, endPoint x: 42, endPoint y: 63, distance: 16.6
click at [356, 137] on div "75,000 moves since 2017 Stress free student storage and moving. Sign up in 5 mi…" at bounding box center [198, 236] width 396 height 330
drag, startPoint x: 16, startPoint y: 78, endPoint x: 206, endPoint y: 108, distance: 192.2
click at [223, 108] on div "75,000 moves since [DATE]" at bounding box center [198, 121] width 242 height 46
drag, startPoint x: 59, startPoint y: 86, endPoint x: 147, endPoint y: 72, distance: 89.1
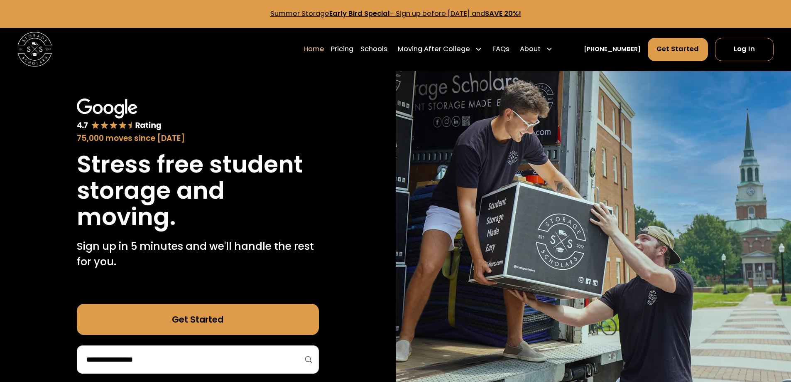
click at [147, 72] on div "75,000 moves since 2017 Stress free student storage and moving. Sign up in 5 mi…" at bounding box center [198, 236] width 396 height 330
click at [145, 74] on div "75,000 moves since 2017 Stress free student storage and moving. Sign up in 5 mi…" at bounding box center [198, 236] width 396 height 330
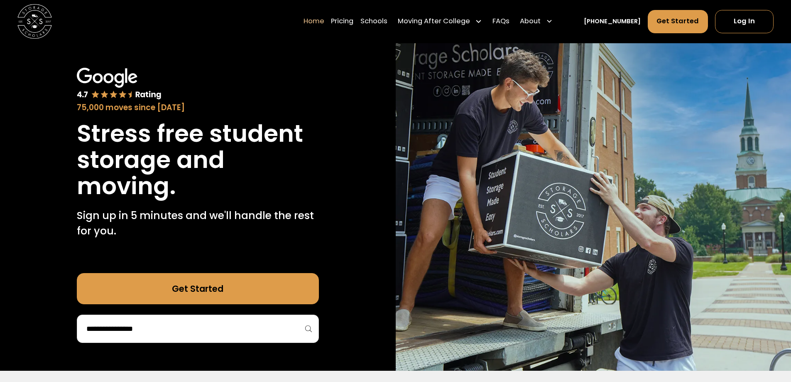
scroll to position [64, 0]
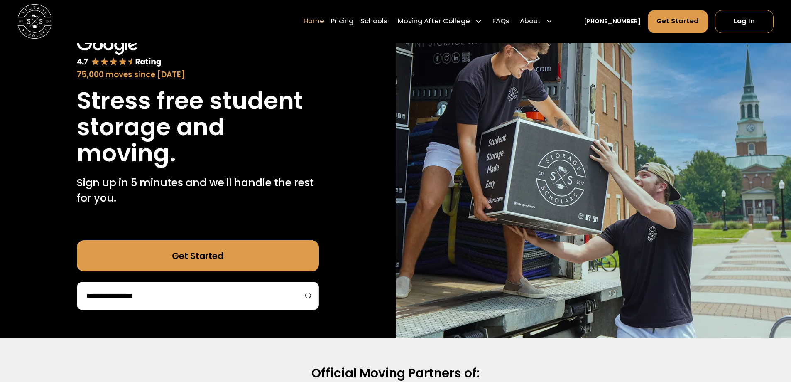
click at [192, 108] on h1 "Stress free student storage and moving." at bounding box center [198, 127] width 242 height 79
drag, startPoint x: 197, startPoint y: 93, endPoint x: 205, endPoint y: 90, distance: 8.4
click at [205, 90] on h1 "Stress free student storage and moving." at bounding box center [198, 127] width 242 height 79
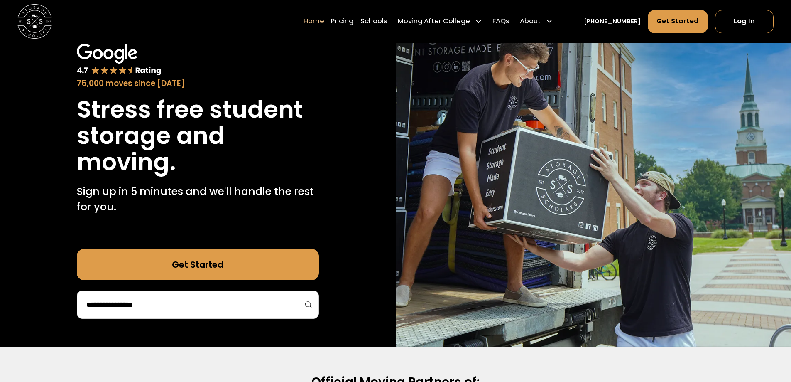
scroll to position [0, 0]
